Goal: Task Accomplishment & Management: Complete application form

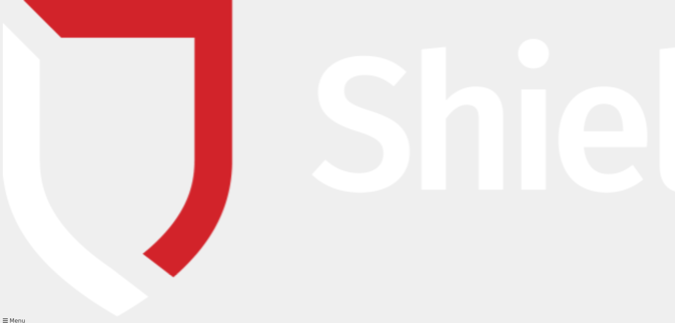
type input "Kieran"
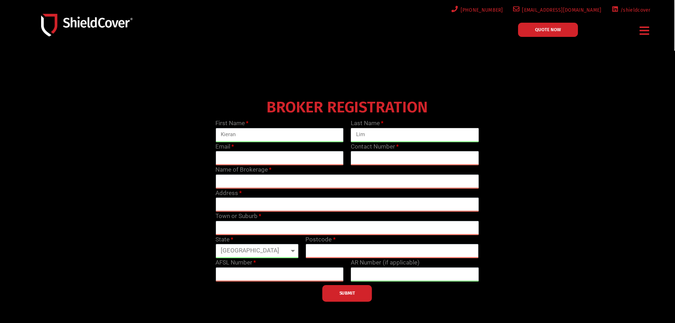
type input "Lim"
type input "[EMAIL_ADDRESS][DOMAIN_NAME]"
type input "0731032992"
click at [324, 186] on input "text" at bounding box center [346, 181] width 263 height 14
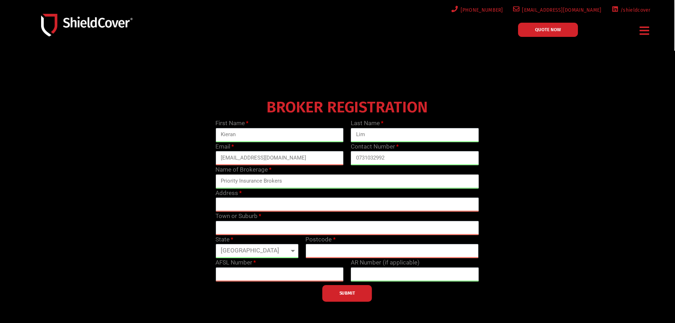
type input "Priority Insurance Brokers"
click at [237, 207] on input "text" at bounding box center [346, 204] width 263 height 14
click at [316, 205] on input "text" at bounding box center [346, 204] width 263 height 14
paste input "[STREET_ADDRESS][PERSON_NAME]"
type input "[STREET_ADDRESS][PERSON_NAME]"
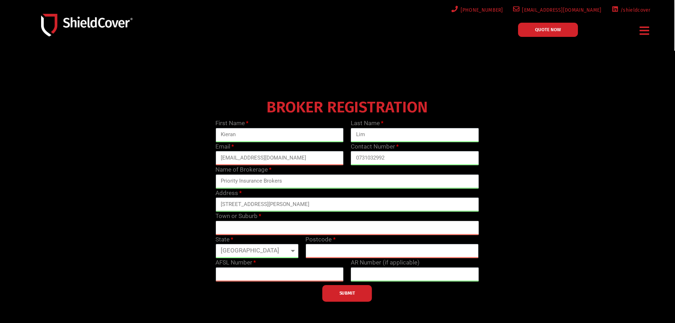
click at [360, 224] on input "text" at bounding box center [346, 228] width 263 height 14
type input "[GEOGRAPHIC_DATA]"
click at [359, 256] on input "text" at bounding box center [391, 251] width 173 height 14
drag, startPoint x: 350, startPoint y: 209, endPoint x: 283, endPoint y: 201, distance: 67.4
click at [283, 201] on input "[STREET_ADDRESS][PERSON_NAME]" at bounding box center [346, 204] width 263 height 14
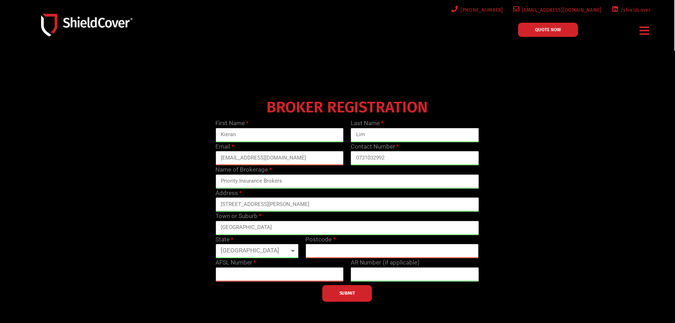
type input "[STREET_ADDRESS][PERSON_NAME]"
click at [359, 250] on input "text" at bounding box center [391, 251] width 173 height 14
type input "4000"
click at [258, 272] on input "text" at bounding box center [279, 274] width 128 height 14
paste input "233750"
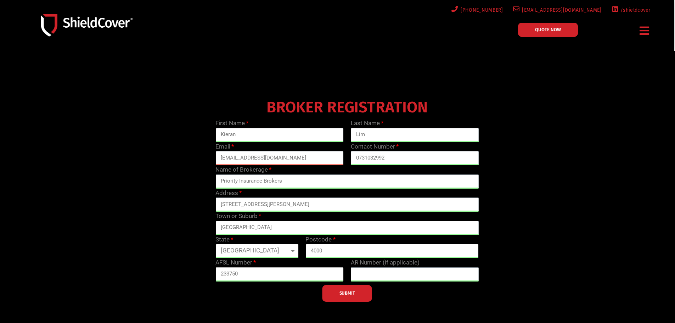
type input "233750"
click at [339, 305] on div at bounding box center [337, 203] width 675 height 305
click at [338, 300] on button "SUBMIT" at bounding box center [347, 293] width 50 height 17
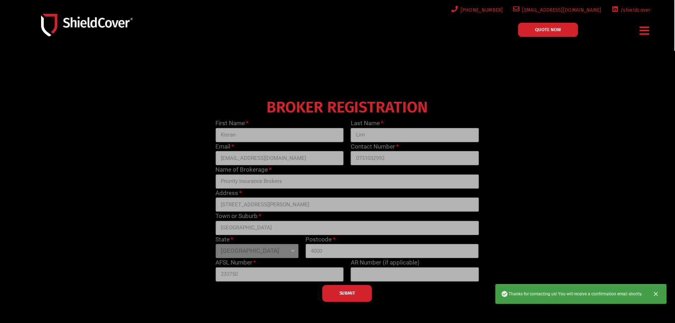
click at [563, 34] on link "QUOTE NOW" at bounding box center [548, 30] width 60 height 14
